Goal: Task Accomplishment & Management: Manage account settings

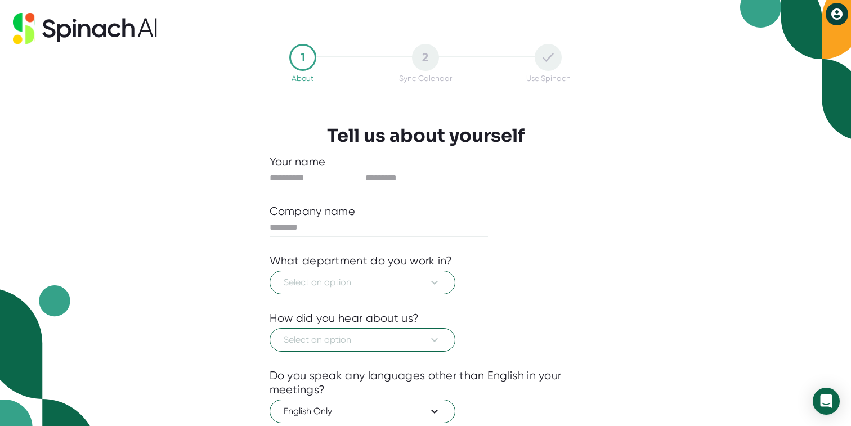
click at [290, 179] on input "text" at bounding box center [315, 178] width 90 height 18
type input "*****"
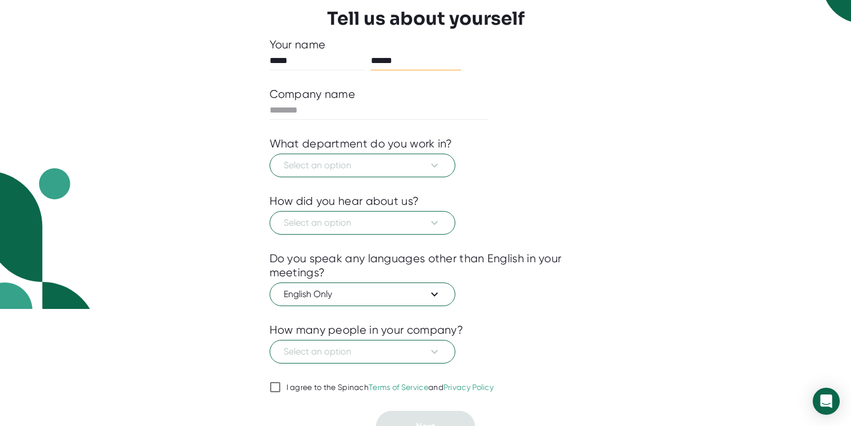
scroll to position [134, 0]
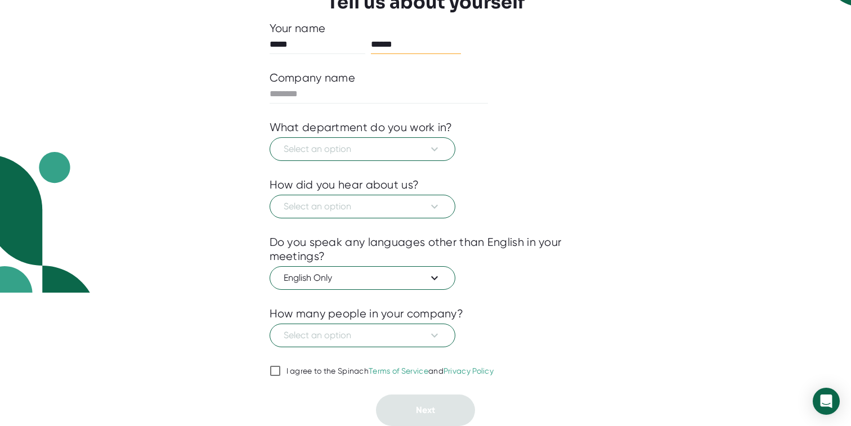
type input "******"
click at [272, 371] on input "I agree to the Spinach Terms of Service and Privacy Policy" at bounding box center [275, 371] width 11 height 14
checkbox input "true"
click at [395, 339] on span "Select an option" at bounding box center [363, 336] width 158 height 14
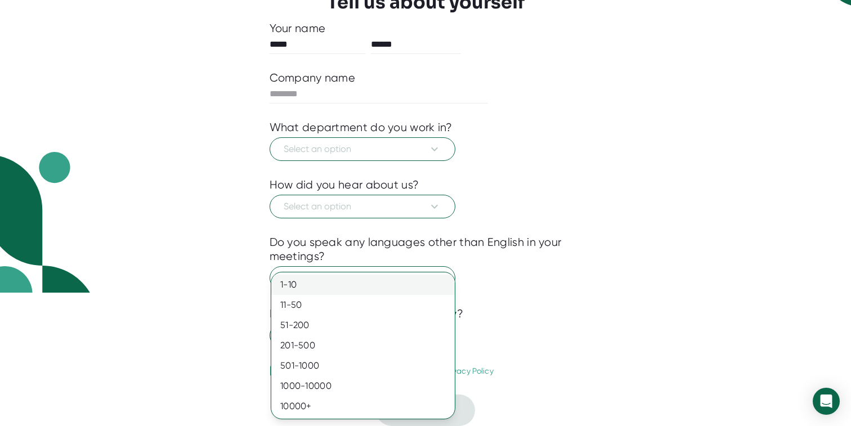
click at [310, 285] on div "1-10" at bounding box center [362, 285] width 183 height 20
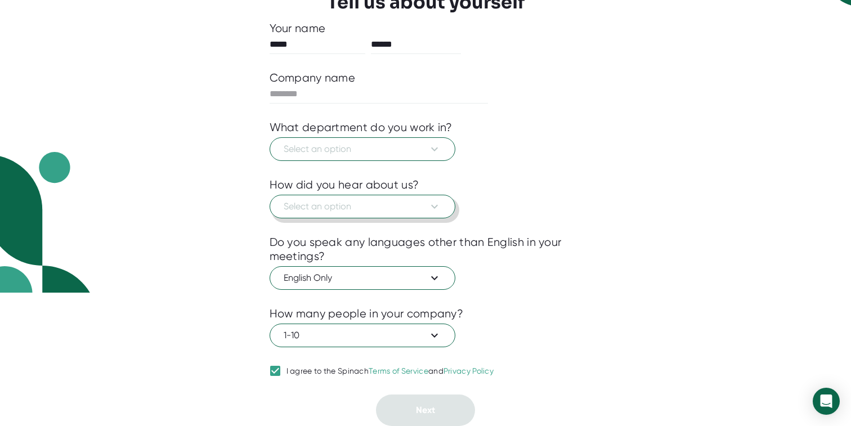
click at [402, 205] on span "Select an option" at bounding box center [363, 207] width 158 height 14
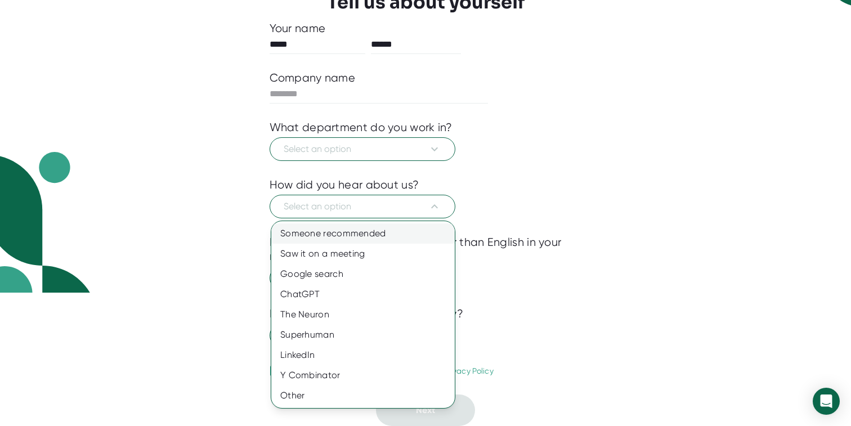
click at [373, 231] on div "Someone recommended" at bounding box center [362, 233] width 183 height 20
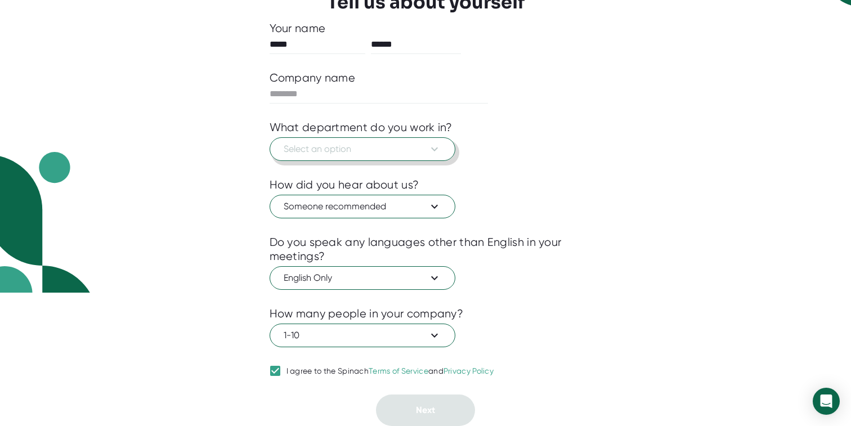
click at [368, 152] on span "Select an option" at bounding box center [363, 149] width 158 height 14
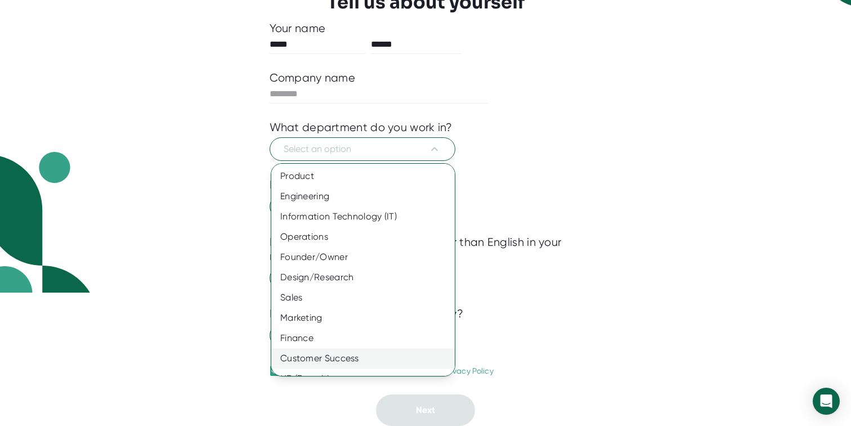
click at [338, 359] on div "Customer Success" at bounding box center [362, 358] width 183 height 20
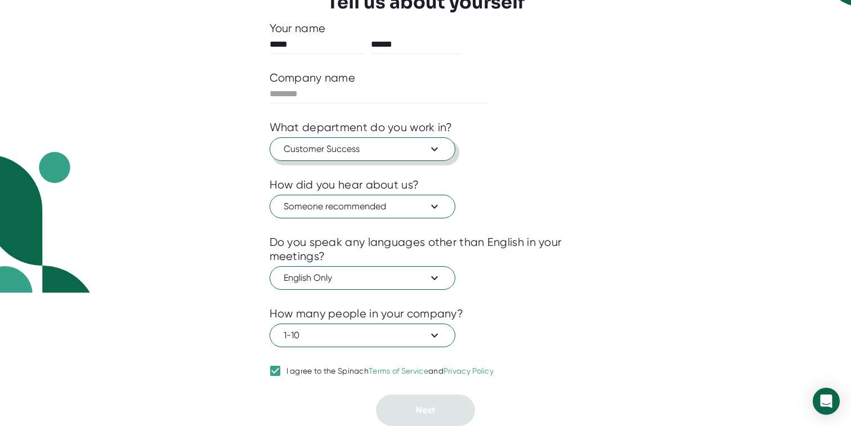
click at [411, 151] on span "Customer Success" at bounding box center [363, 149] width 158 height 14
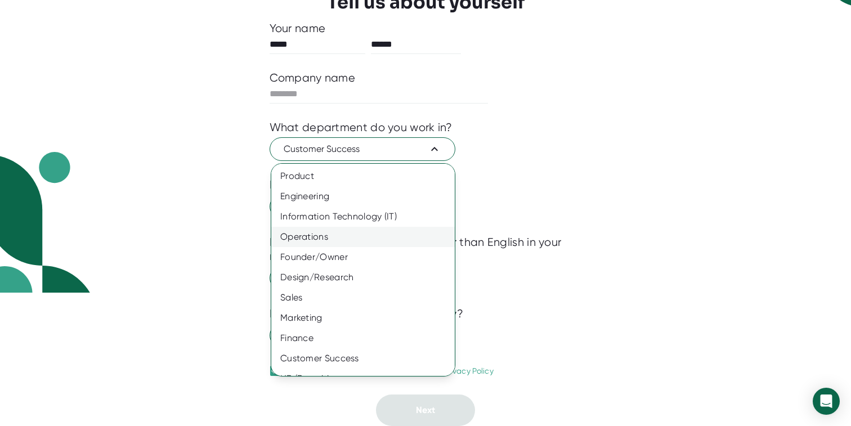
scroll to position [56, 0]
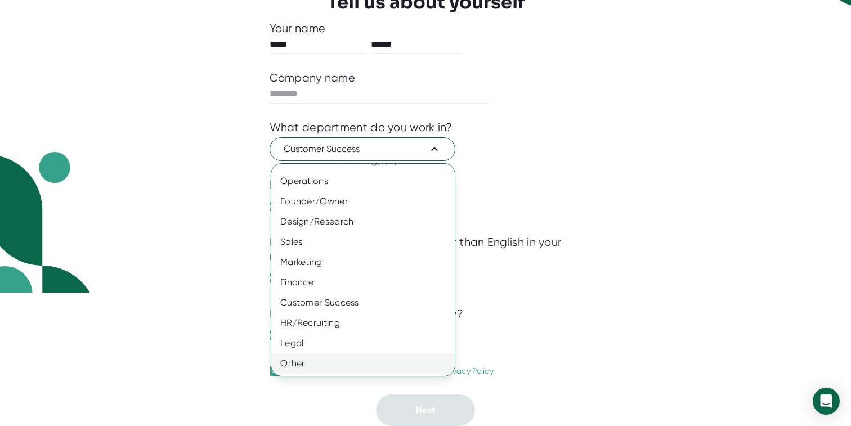
click at [292, 361] on div "Other" at bounding box center [362, 363] width 183 height 20
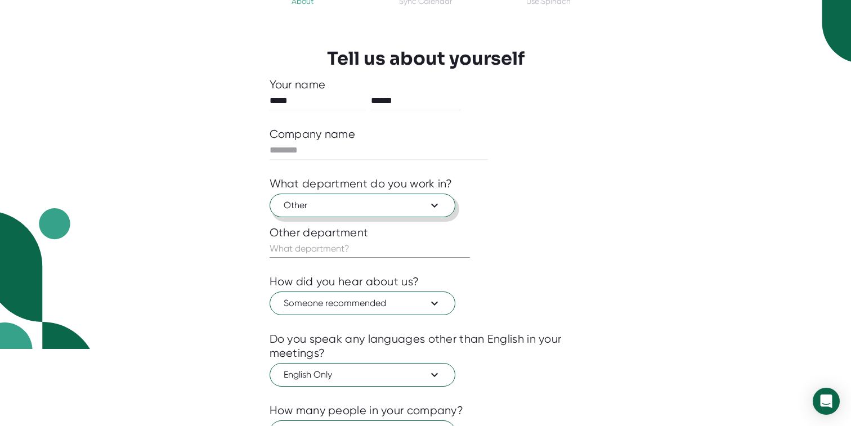
scroll to position [44, 0]
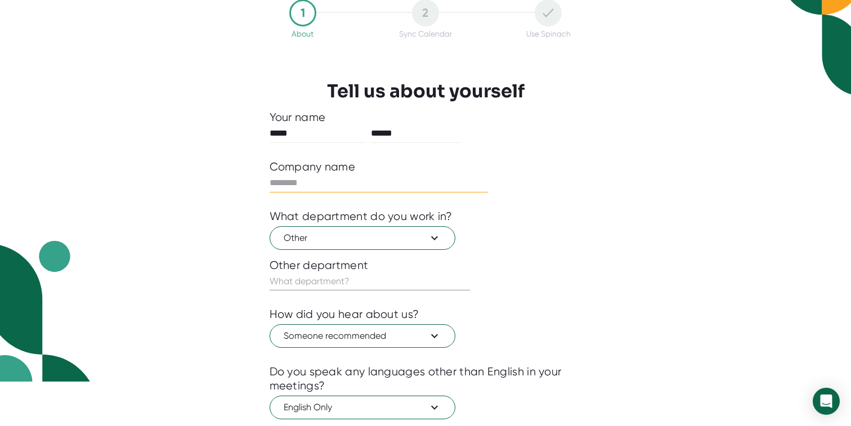
click at [348, 183] on input "text" at bounding box center [379, 183] width 219 height 18
click at [331, 183] on input "text" at bounding box center [379, 183] width 219 height 18
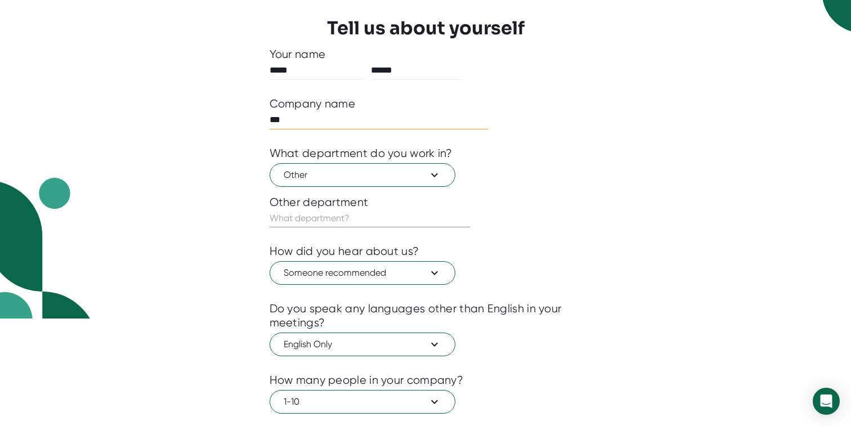
scroll to position [120, 0]
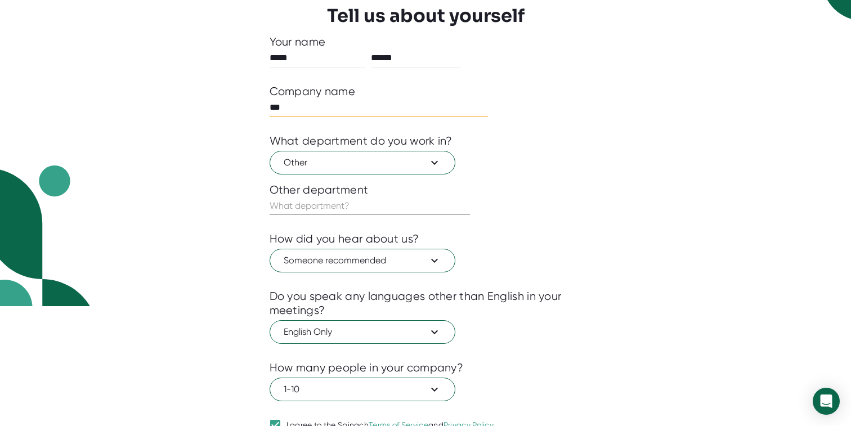
click at [378, 199] on input "text" at bounding box center [370, 206] width 200 height 18
click at [380, 159] on span "Other" at bounding box center [363, 163] width 158 height 14
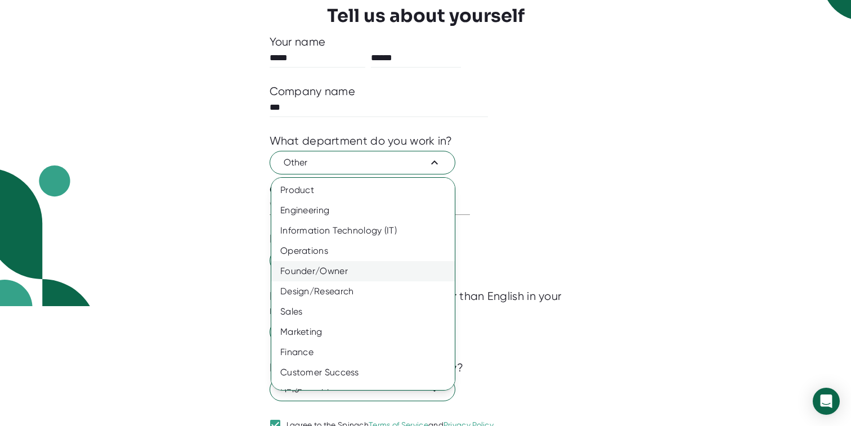
click at [343, 268] on div "Founder/Owner" at bounding box center [362, 271] width 183 height 20
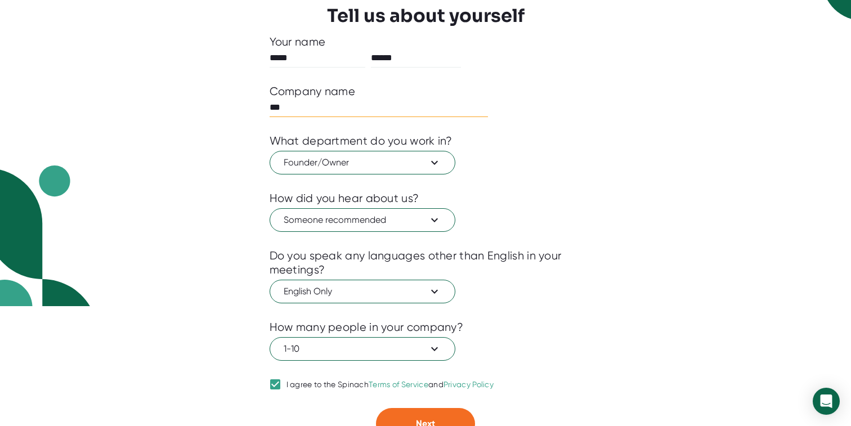
click at [357, 111] on input "***" at bounding box center [379, 107] width 219 height 18
type input "*"
click at [355, 109] on input "text" at bounding box center [379, 107] width 219 height 18
type input "******"
click at [416, 416] on button "Next" at bounding box center [425, 424] width 99 height 32
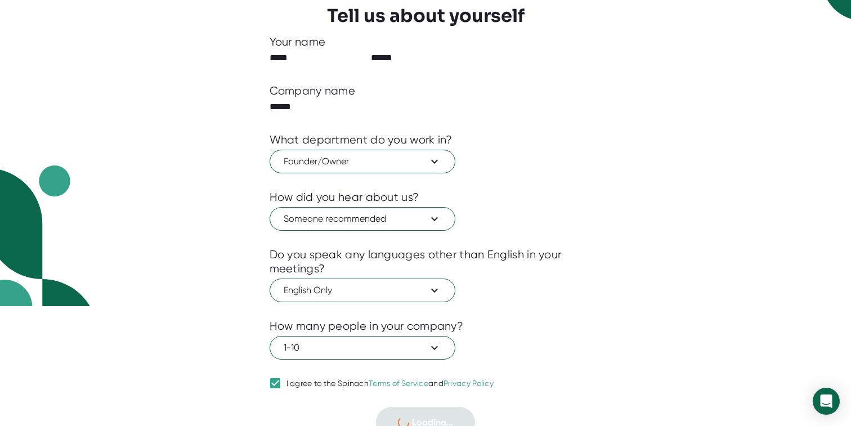
scroll to position [0, 0]
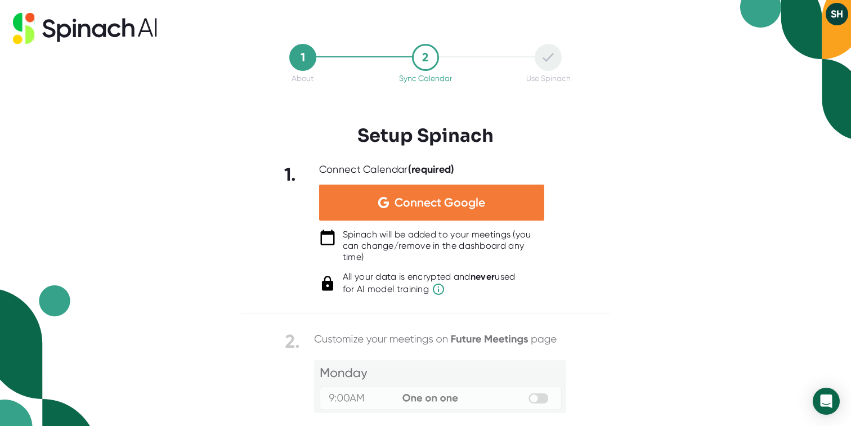
click at [483, 205] on span "Connect Google" at bounding box center [440, 202] width 91 height 11
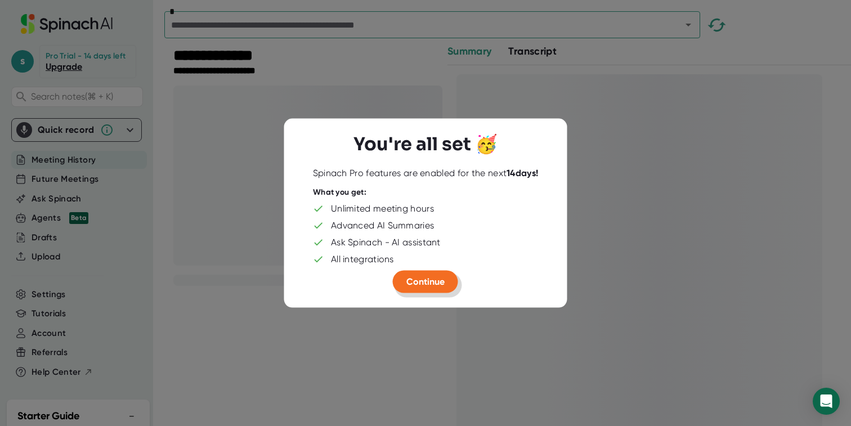
click at [421, 288] on button "Continue" at bounding box center [425, 281] width 65 height 23
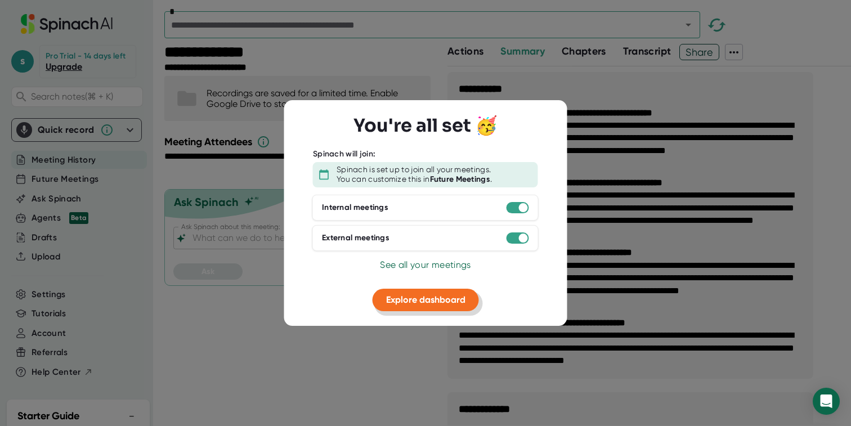
click at [426, 301] on span "Explore dashboard" at bounding box center [425, 299] width 79 height 11
